Goal: Transaction & Acquisition: Book appointment/travel/reservation

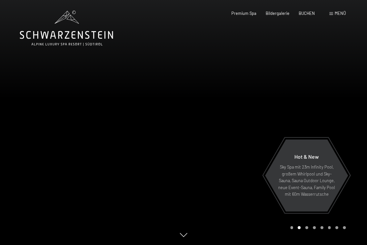
click at [308, 13] on span "BUCHEN" at bounding box center [307, 13] width 16 height 5
click at [307, 14] on span "BUCHEN" at bounding box center [307, 13] width 16 height 5
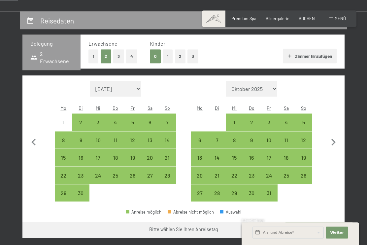
scroll to position [115, 0]
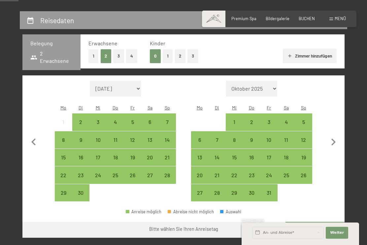
click at [332, 139] on icon "button" at bounding box center [334, 142] width 14 height 14
select select "2025-10-01"
select select "2025-11-01"
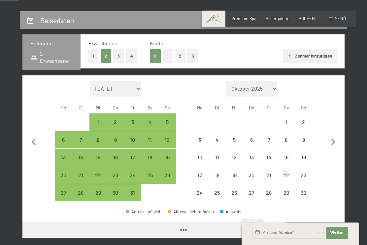
select select "2025-10-01"
select select "2025-11-01"
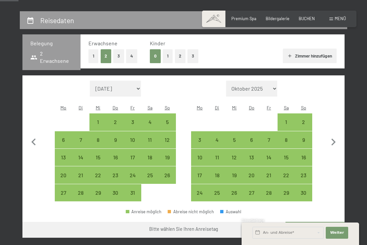
click at [335, 138] on icon "button" at bounding box center [334, 142] width 14 height 14
select select "2025-11-01"
select select "2025-12-01"
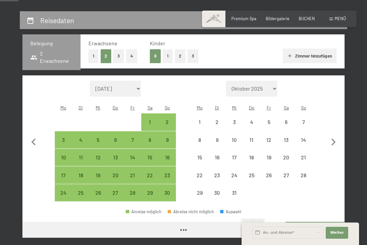
select select "2025-11-01"
select select "2025-12-01"
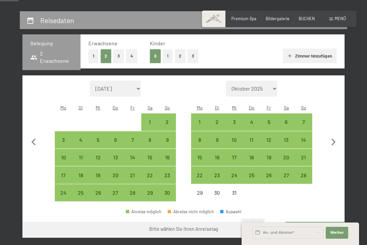
click at [336, 136] on icon "button" at bounding box center [334, 142] width 14 height 14
select select "2025-12-01"
select select "2026-01-01"
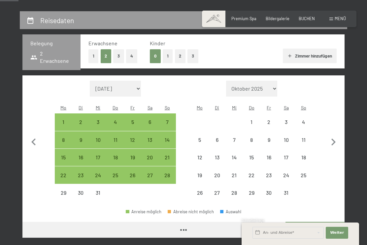
select select "2025-12-01"
select select "2026-01-01"
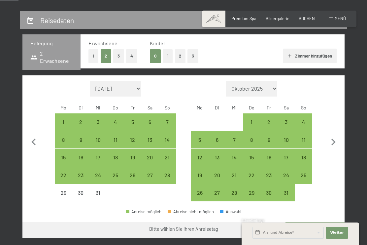
click at [333, 138] on icon "button" at bounding box center [334, 141] width 4 height 7
select select "2026-01-01"
select select "2026-02-01"
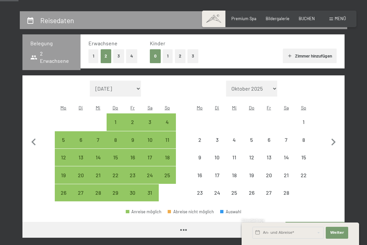
select select "2026-01-01"
select select "2026-02-01"
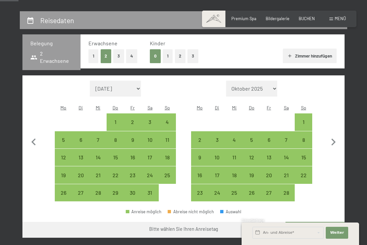
click at [332, 137] on icon "button" at bounding box center [334, 142] width 14 height 14
select select "2026-02-01"
select select "2026-03-01"
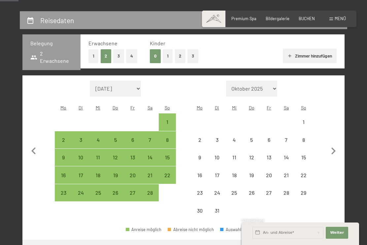
select select "2026-02-01"
select select "2026-03-01"
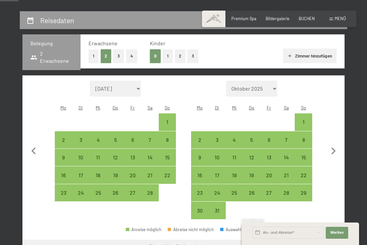
click at [331, 145] on icon "button" at bounding box center [334, 151] width 14 height 14
select select "2026-03-01"
select select "2026-04-01"
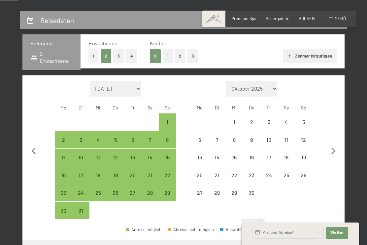
select select "2026-03-01"
select select "2026-04-01"
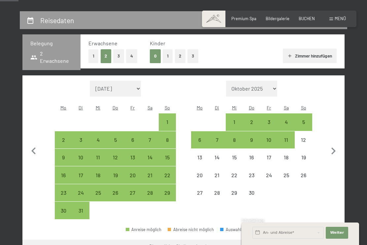
click at [336, 145] on icon "button" at bounding box center [334, 151] width 14 height 14
select select "2026-04-01"
select select "2026-05-01"
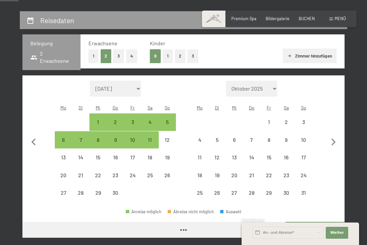
select select "2026-04-01"
select select "2026-05-01"
click at [336, 138] on icon "button" at bounding box center [334, 142] width 14 height 14
select select "2026-05-01"
select select "2026-06-01"
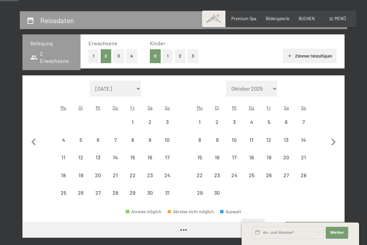
select select "2026-05-01"
select select "2026-06-01"
click at [334, 140] on icon "button" at bounding box center [334, 142] width 14 height 14
select select "2026-06-01"
select select "2026-07-01"
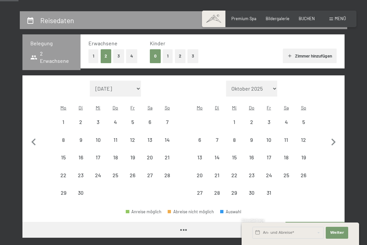
select select "2026-06-01"
select select "2026-07-01"
click at [334, 138] on icon "button" at bounding box center [334, 141] width 4 height 7
select select "2026-07-01"
select select "2026-08-01"
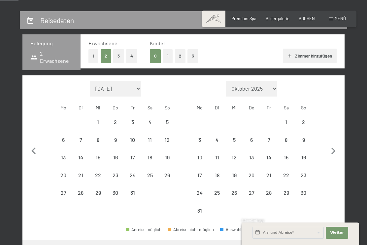
select select "2026-07-01"
select select "2026-08-01"
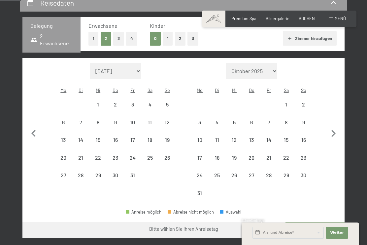
scroll to position [133, 0]
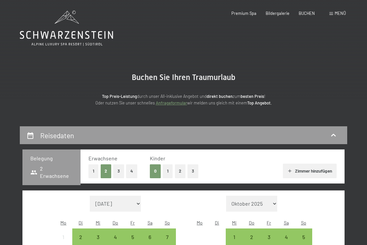
click at [336, 14] on span "Menü" at bounding box center [340, 13] width 11 height 5
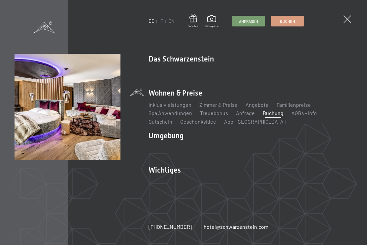
click at [213, 106] on link "Zimmer & Preise" at bounding box center [219, 104] width 38 height 6
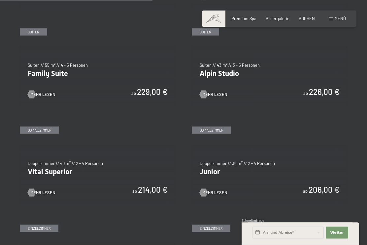
scroll to position [629, 0]
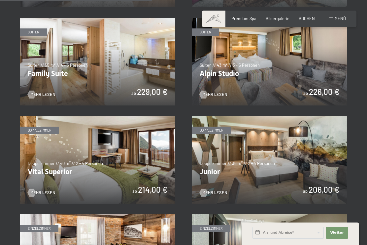
click at [111, 160] on img at bounding box center [98, 160] width 156 height 88
